Goal: Task Accomplishment & Management: Manage account settings

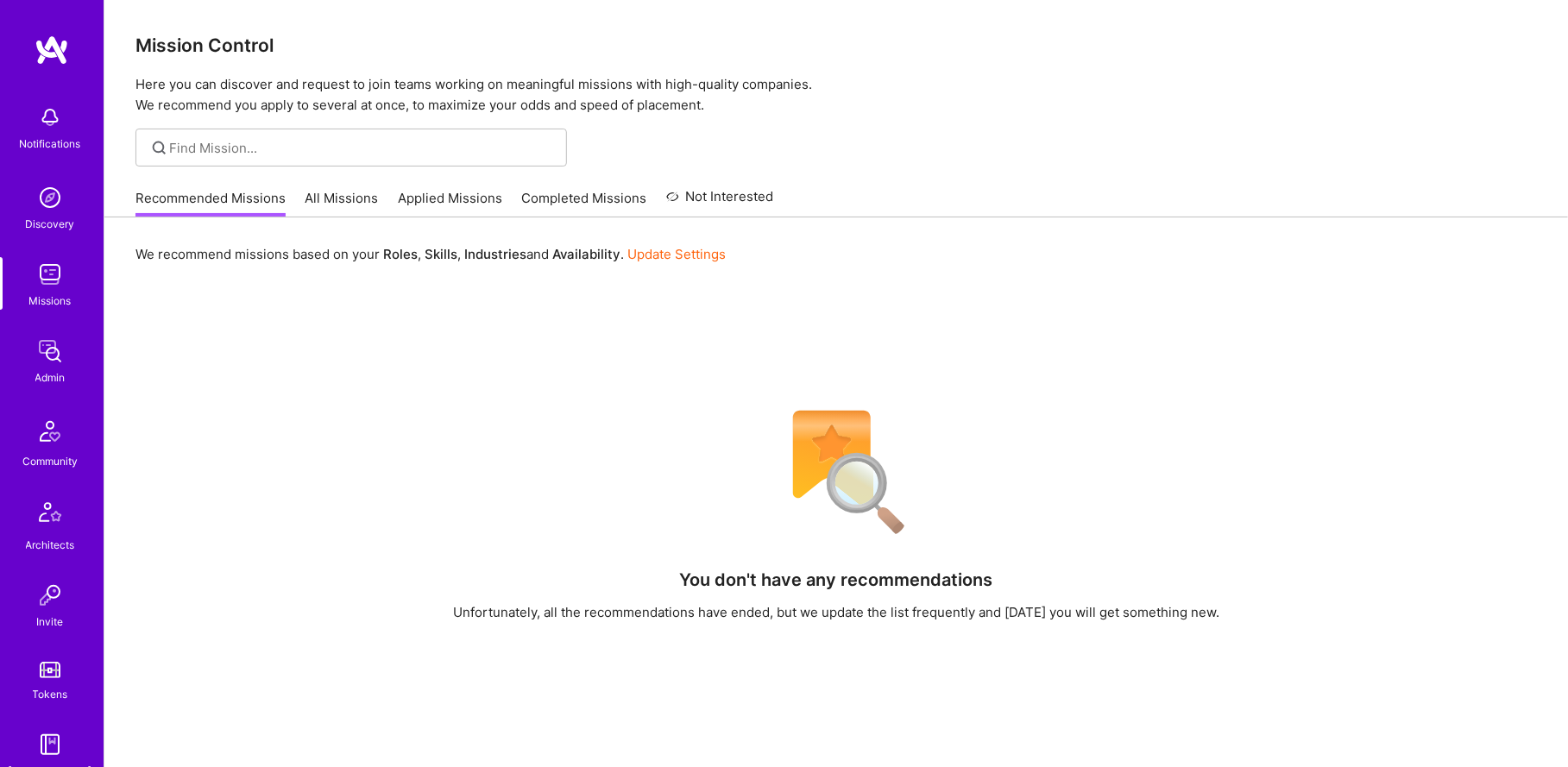
scroll to position [140, 0]
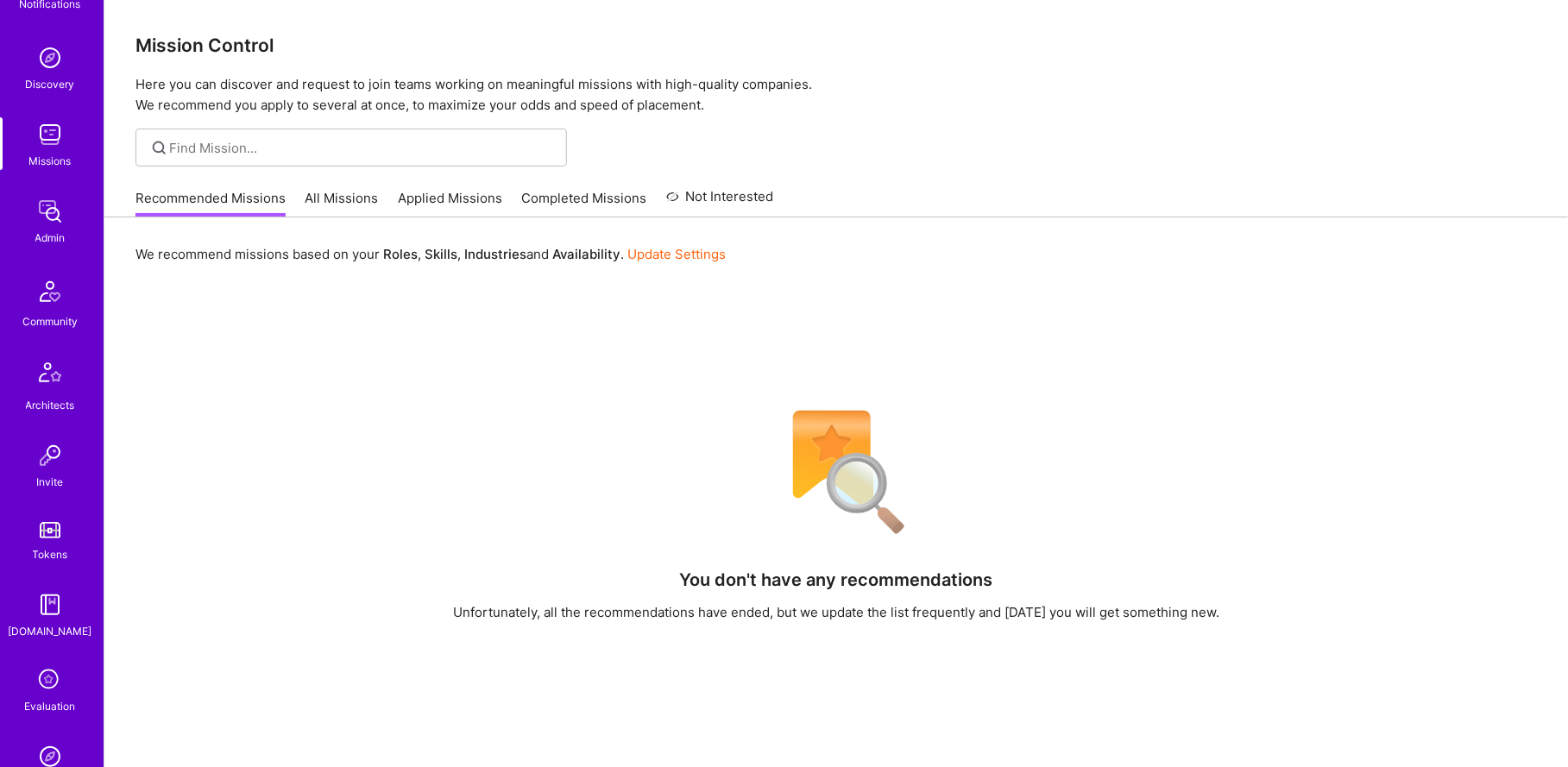
click at [45, 224] on img at bounding box center [50, 211] width 34 height 34
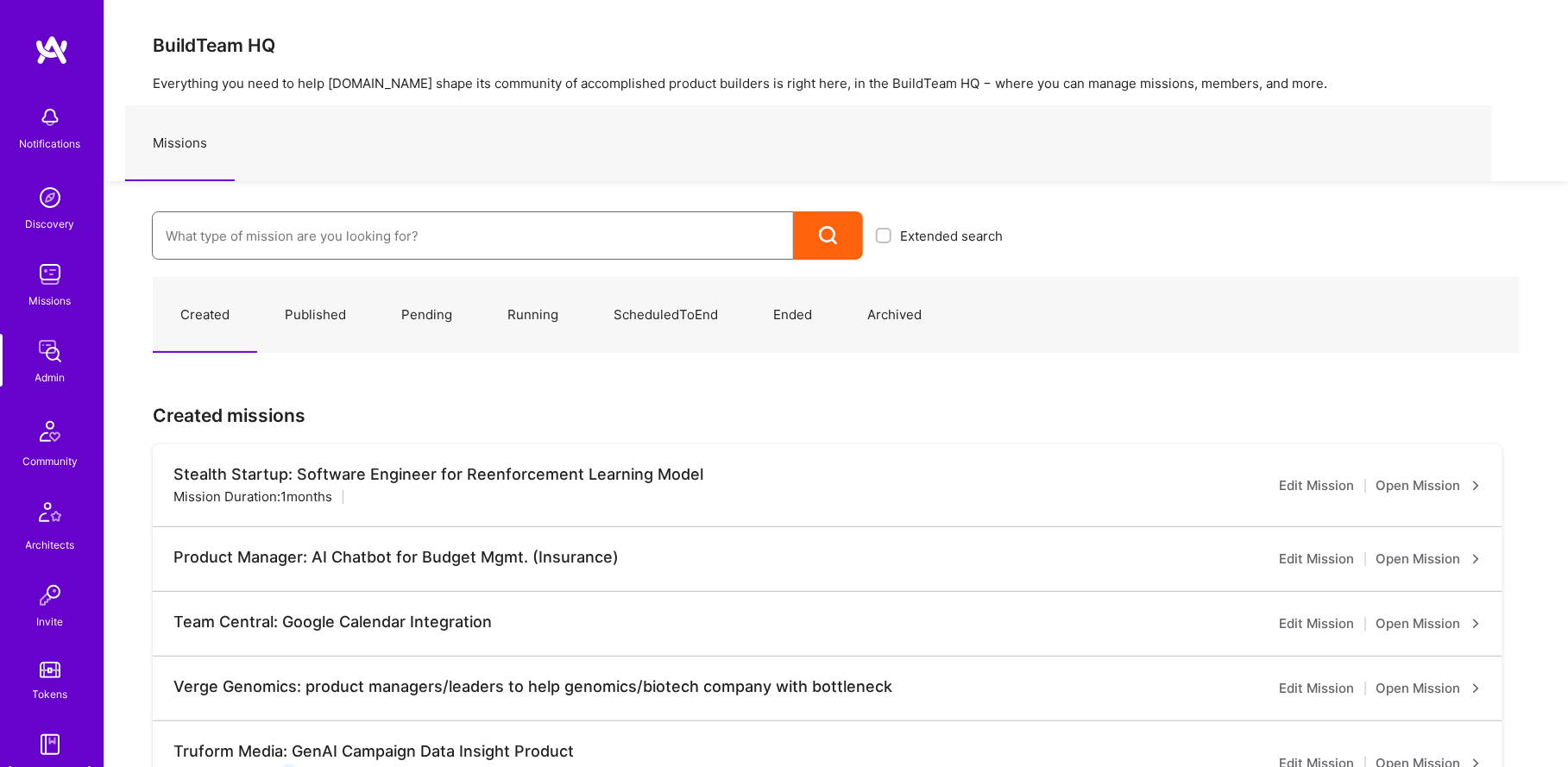
click at [219, 230] on input at bounding box center [473, 236] width 614 height 44
type input "icap"
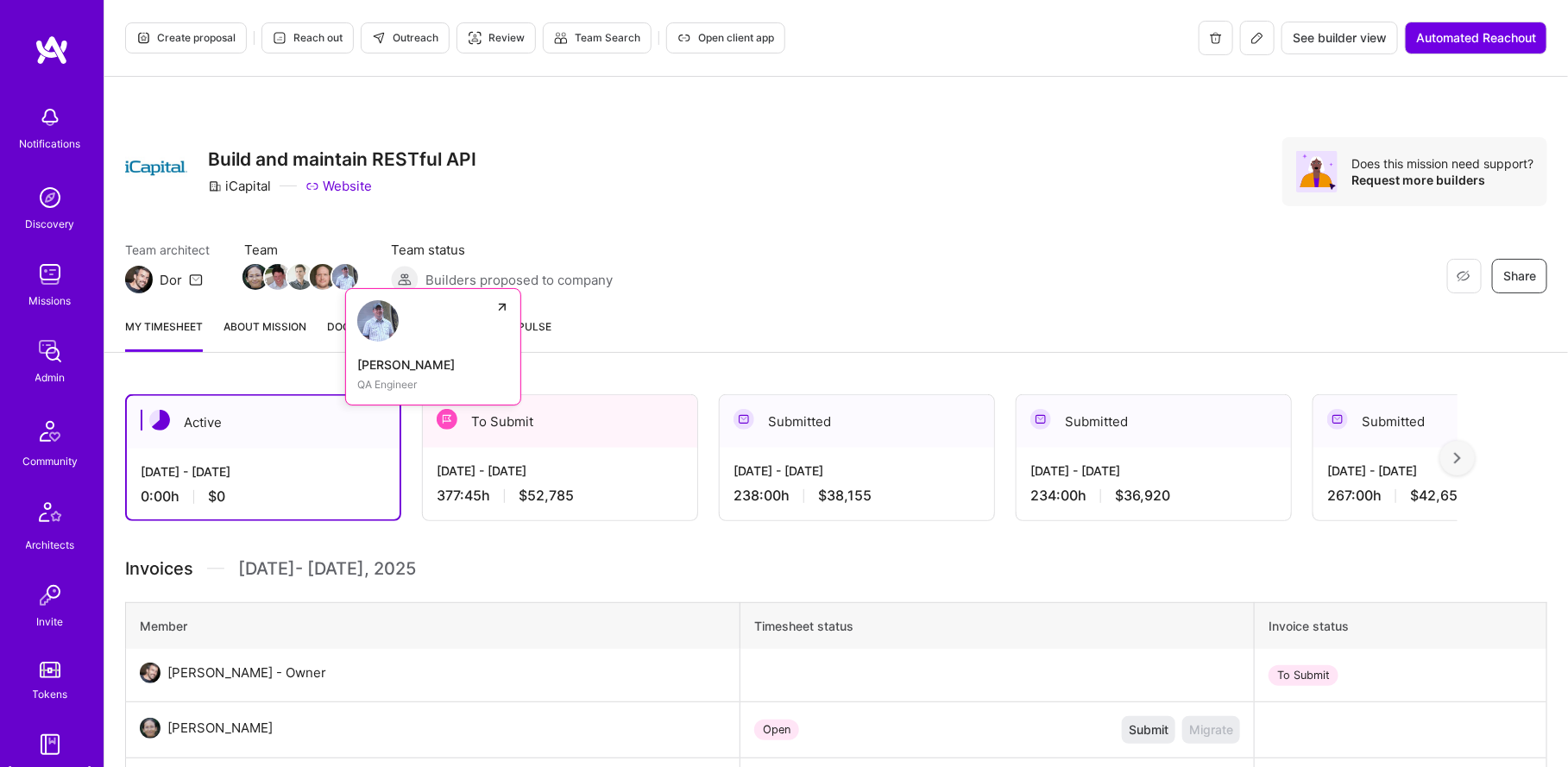
click at [341, 274] on img at bounding box center [344, 276] width 26 height 26
click at [1260, 43] on icon at bounding box center [1257, 37] width 13 height 13
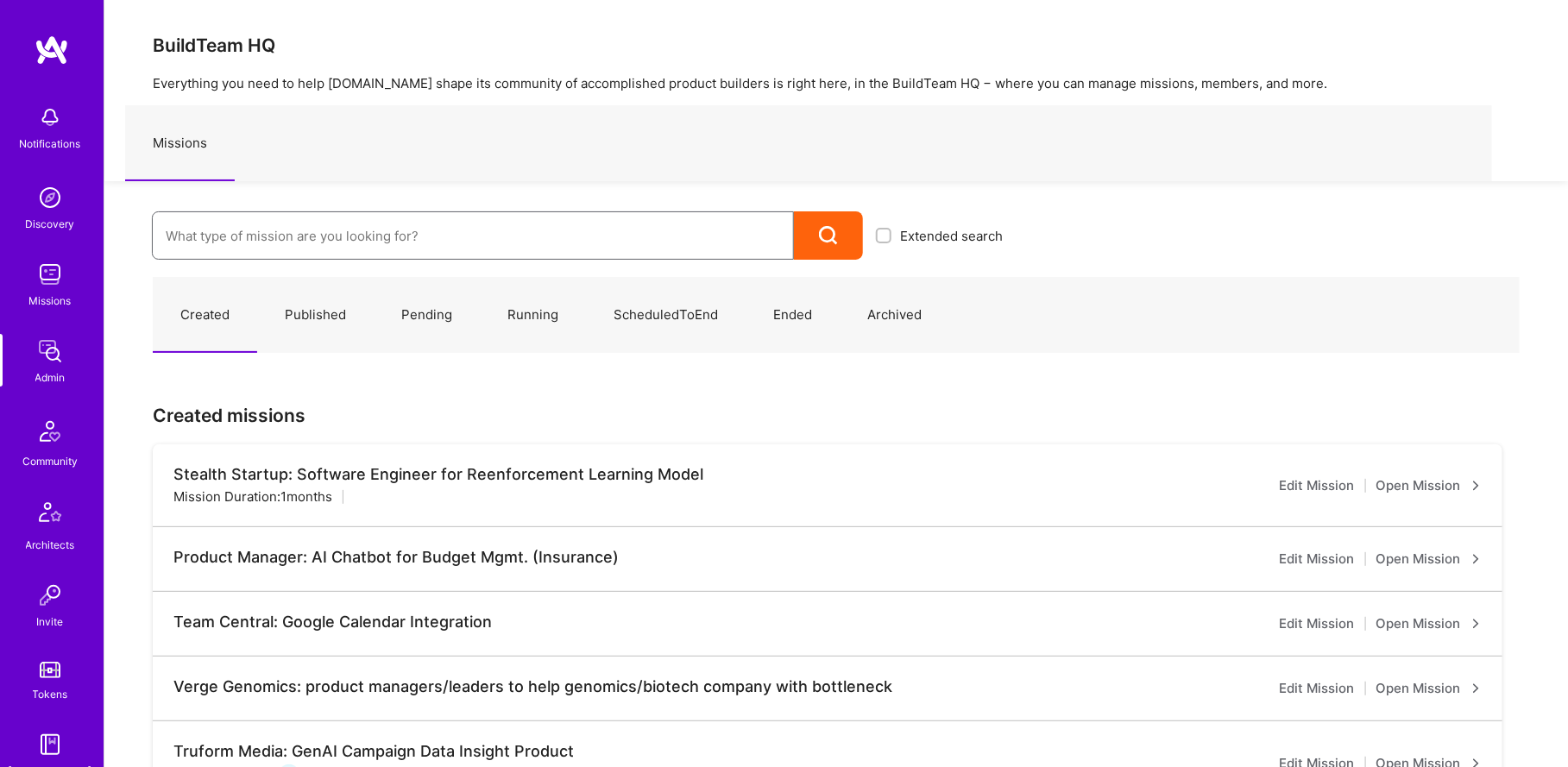
click at [263, 247] on input at bounding box center [473, 236] width 614 height 44
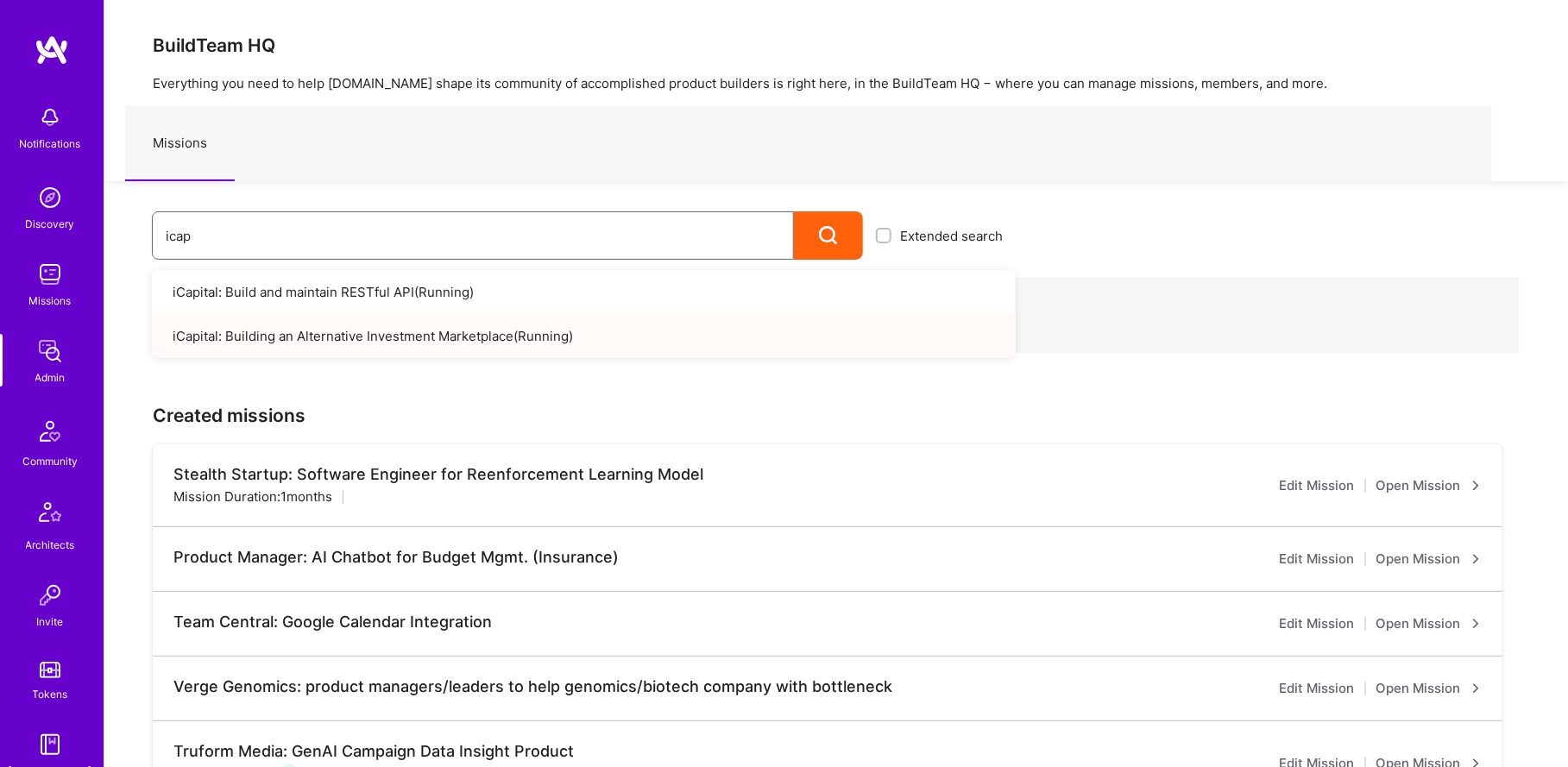
type input "icap"
click at [443, 336] on link "iCapital: Building an Alternative Investment Marketplace ( Running )" at bounding box center [584, 336] width 864 height 44
click at [363, 295] on link "iCapital: Build and maintain RESTful API ( Running )" at bounding box center [584, 292] width 864 height 44
click at [313, 327] on link "iCapital: Building an Alternative Investment Marketplace ( Running )" at bounding box center [584, 336] width 864 height 44
click at [296, 297] on link "iCapital: Build and maintain RESTful API ( Running )" at bounding box center [584, 292] width 864 height 44
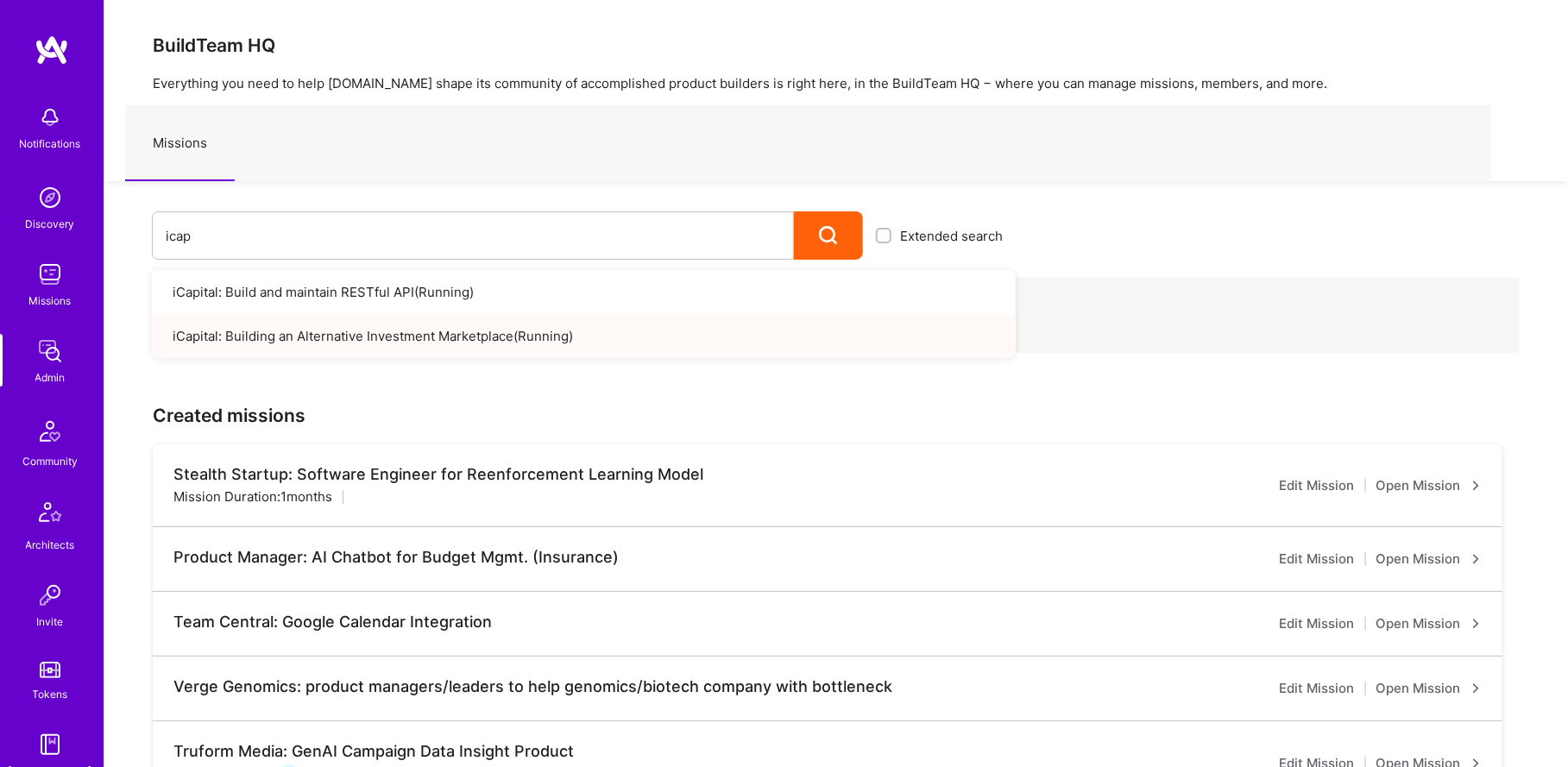
click at [309, 330] on link "iCapital: Building an Alternative Investment Marketplace ( Running )" at bounding box center [584, 336] width 864 height 44
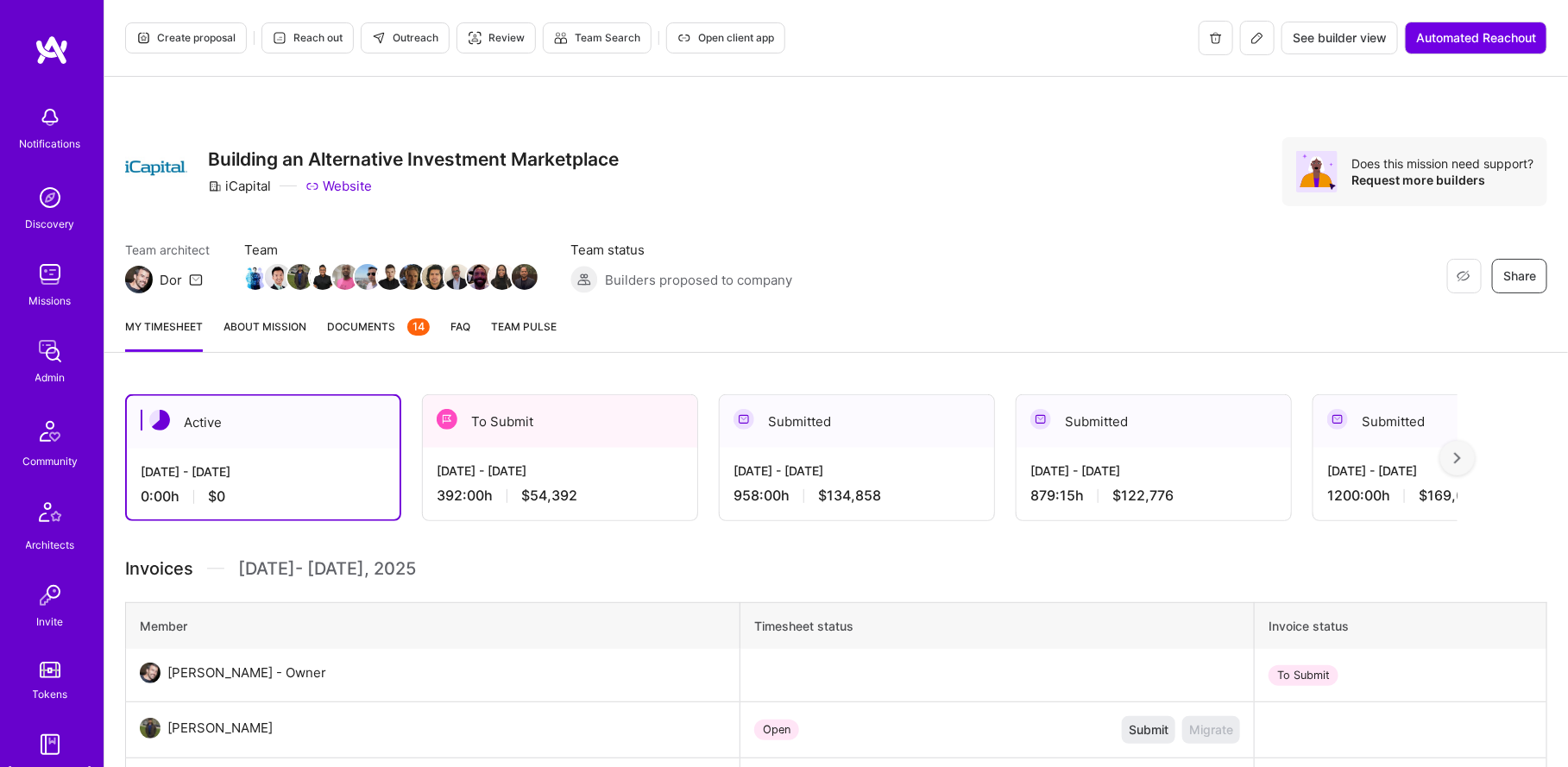
click at [1246, 44] on button at bounding box center [1257, 38] width 34 height 34
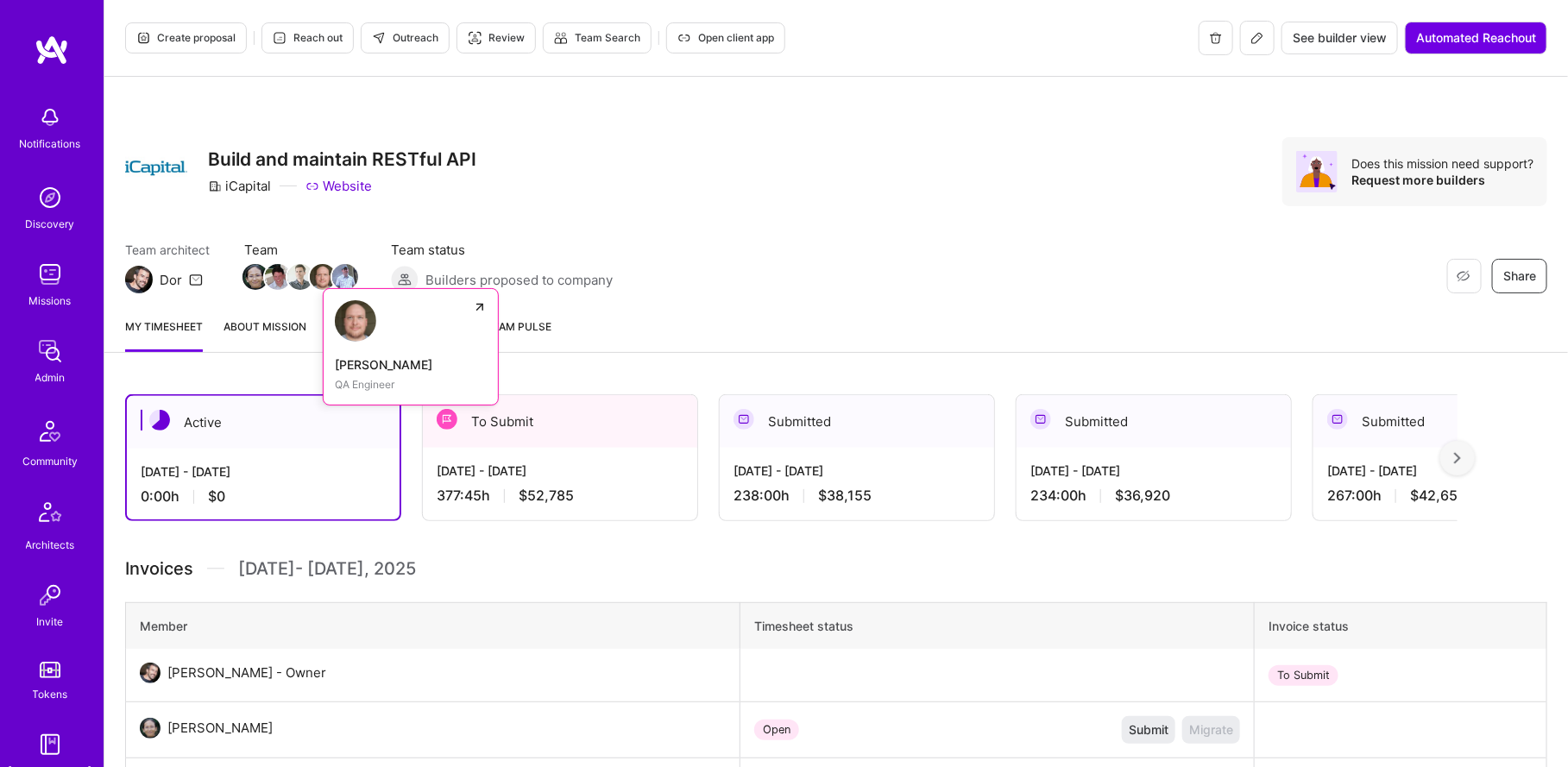
click at [318, 276] on img at bounding box center [322, 276] width 26 height 26
click at [1251, 53] on button at bounding box center [1257, 38] width 34 height 34
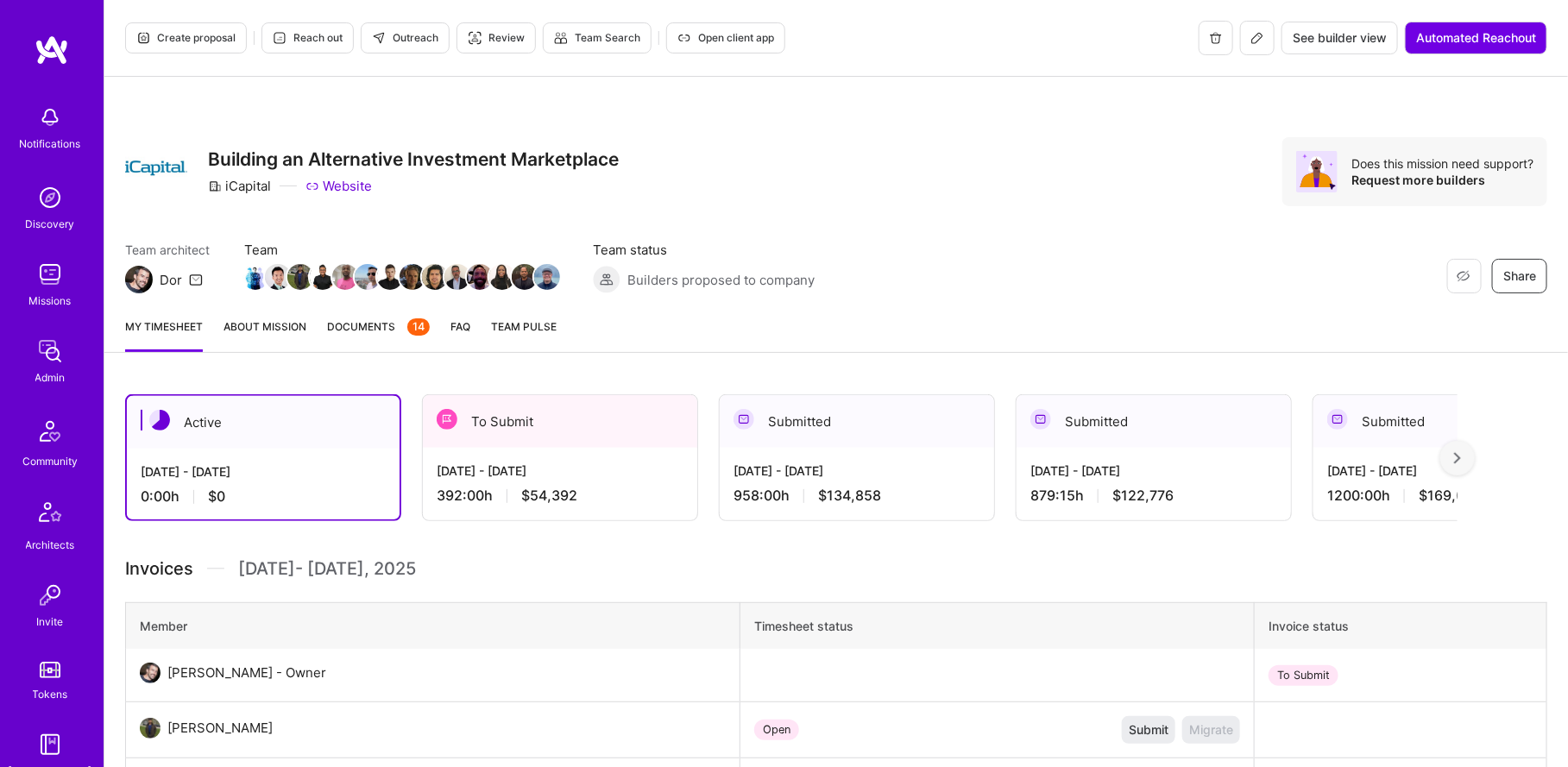
click at [1256, 42] on icon at bounding box center [1257, 37] width 13 height 13
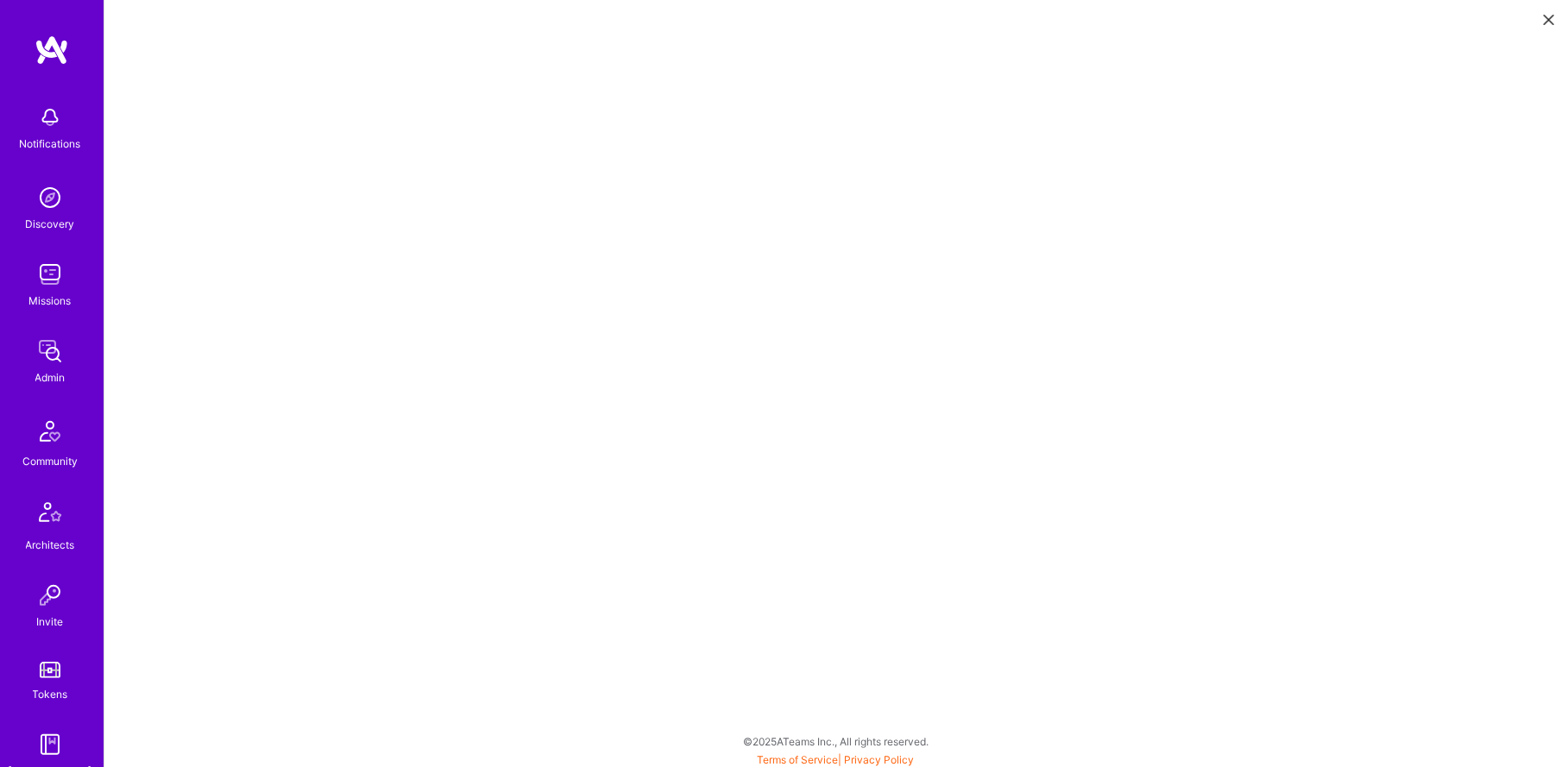
scroll to position [5, 0]
